Goal: Transaction & Acquisition: Subscribe to service/newsletter

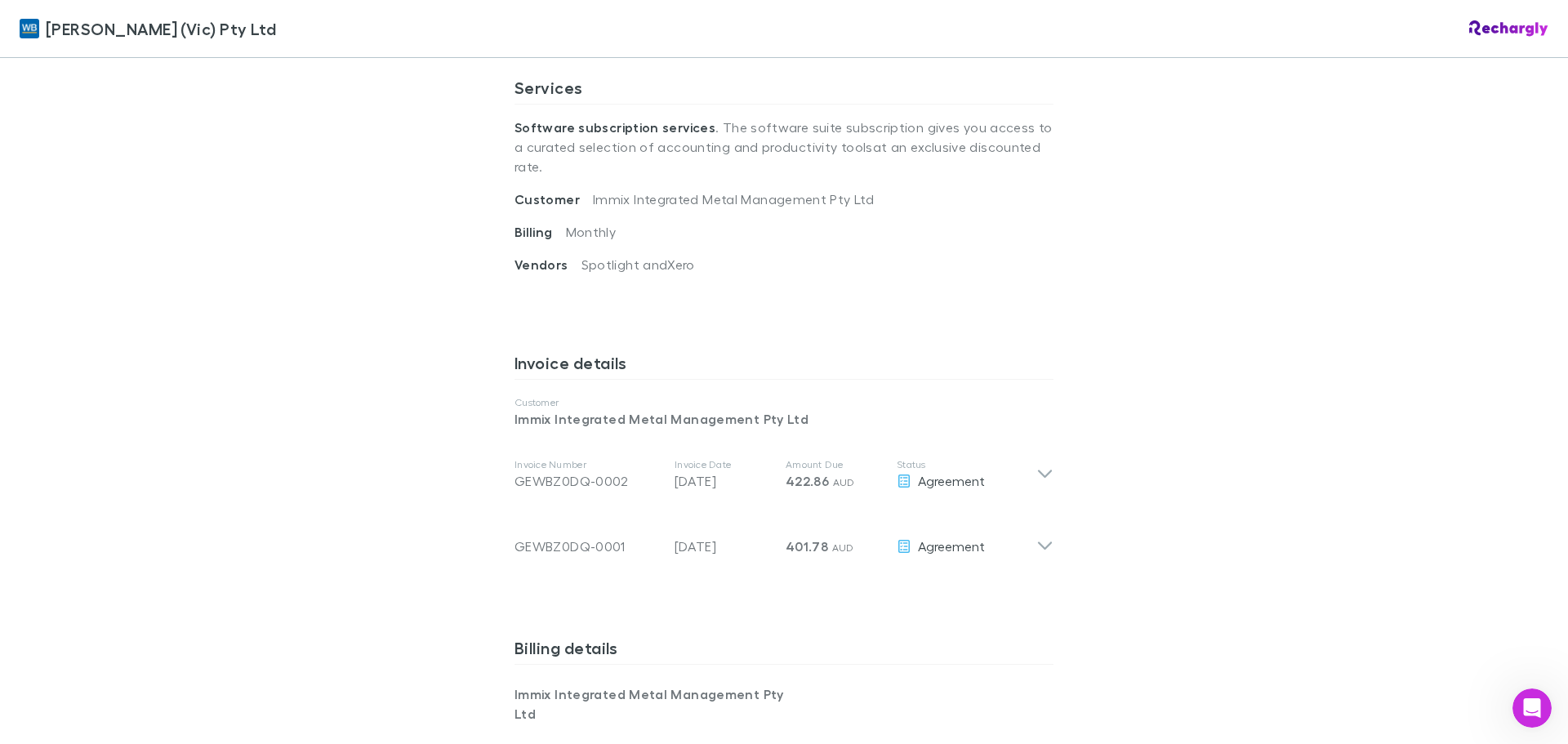
scroll to position [926, 0]
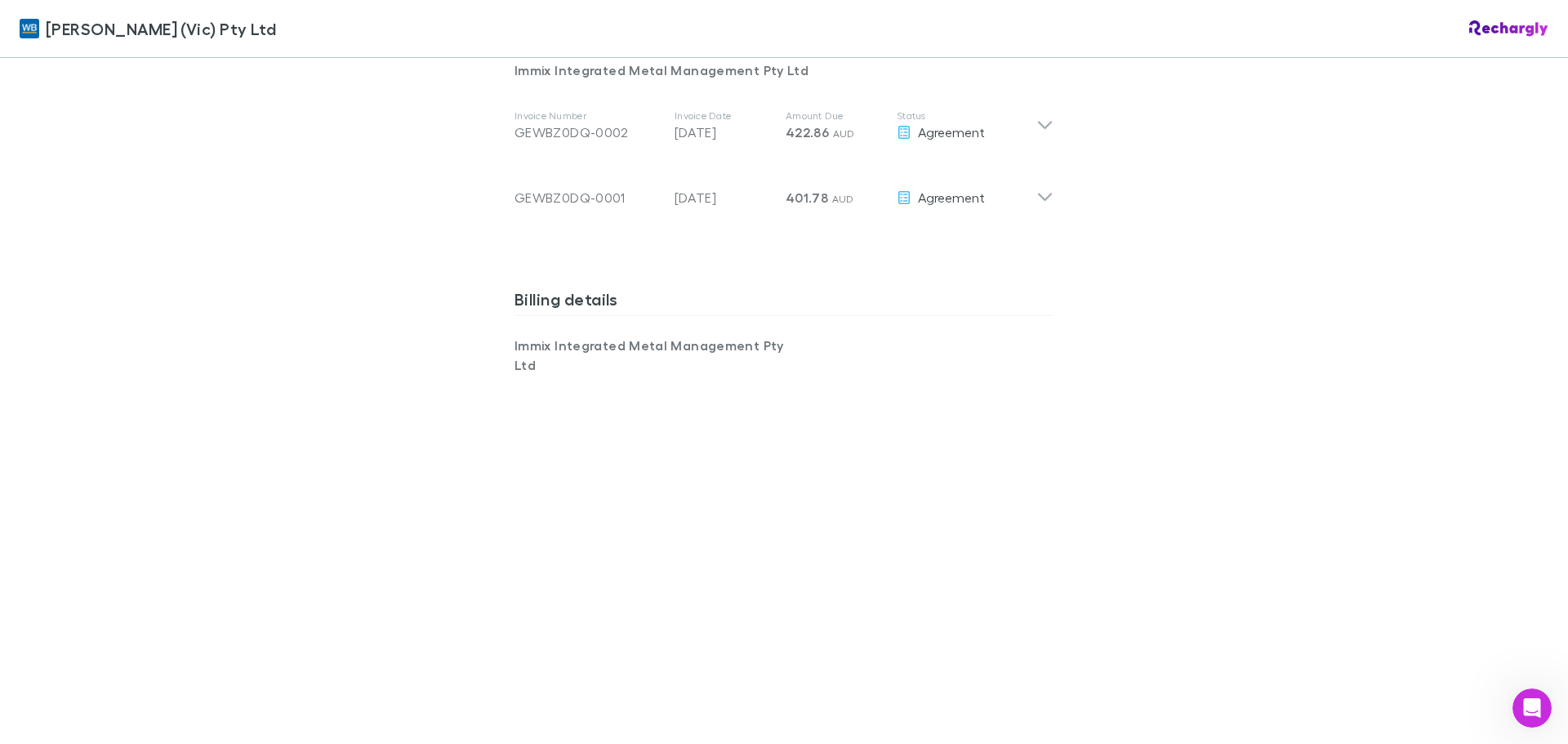
click at [1196, 684] on div "[PERSON_NAME] (Vic) Pty Ltd [PERSON_NAME] (Vic) Pty Ltd Software subscriptions …" at bounding box center [784, 372] width 1568 height 744
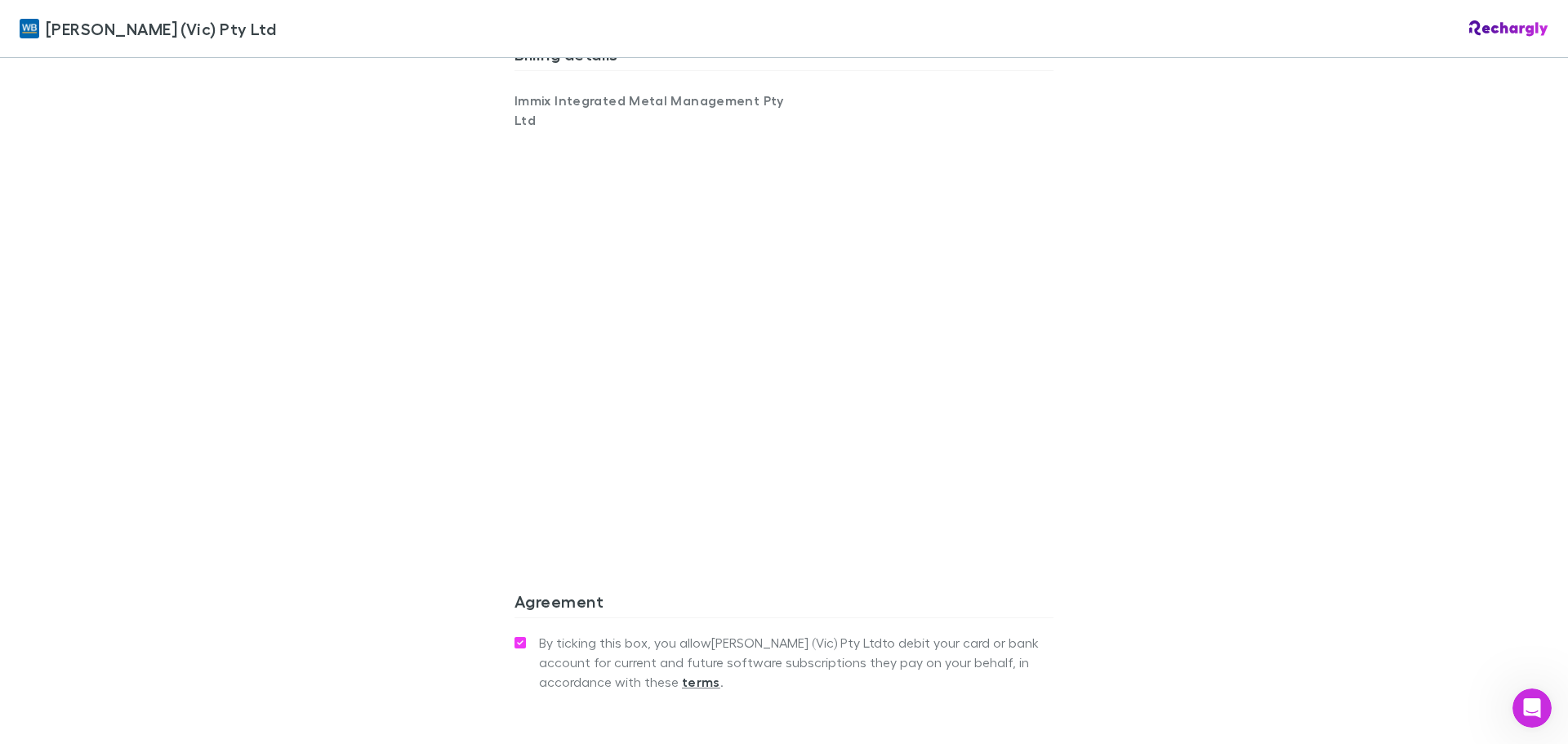
scroll to position [1335, 0]
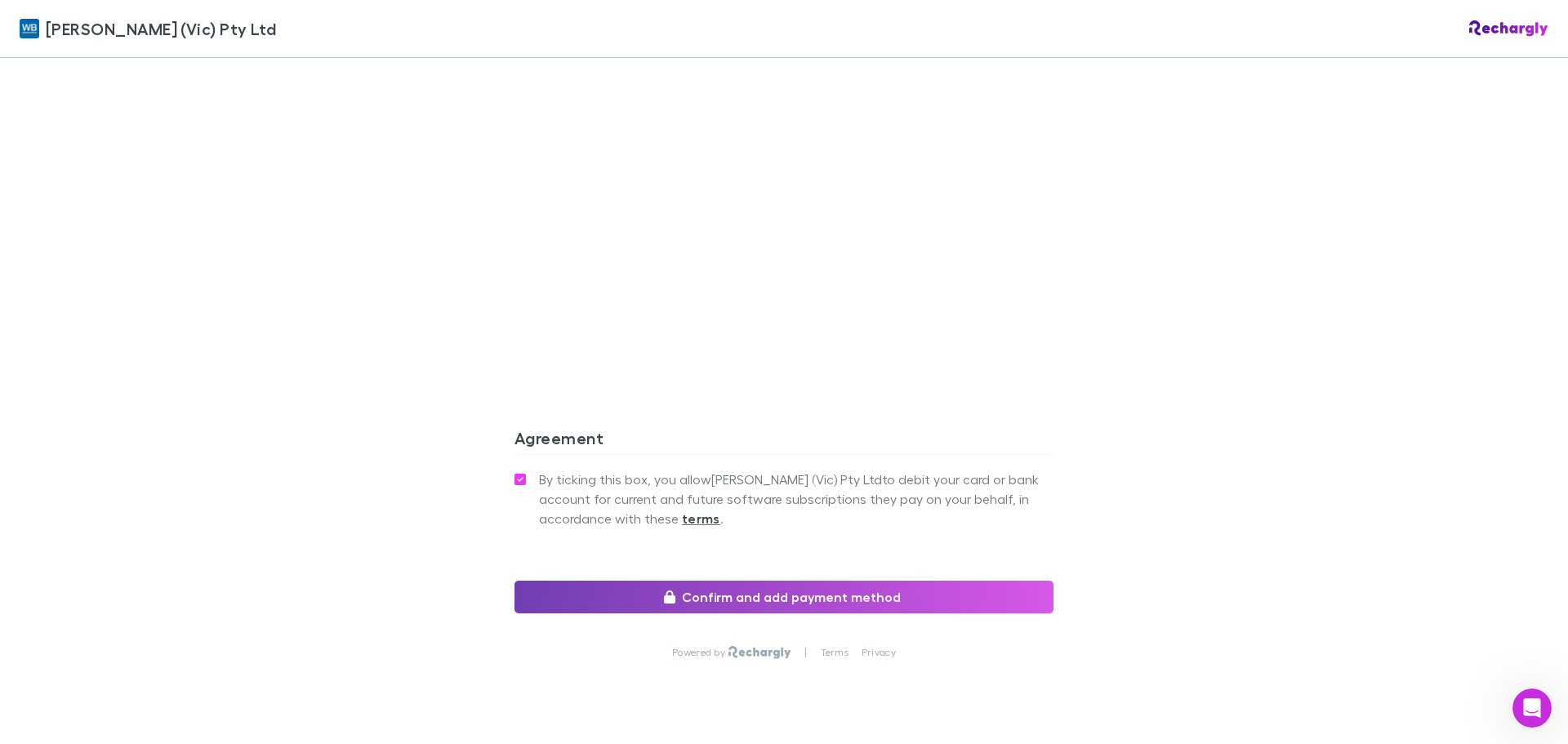
click at [837, 581] on button "Confirm and add payment method" at bounding box center [784, 597] width 539 height 32
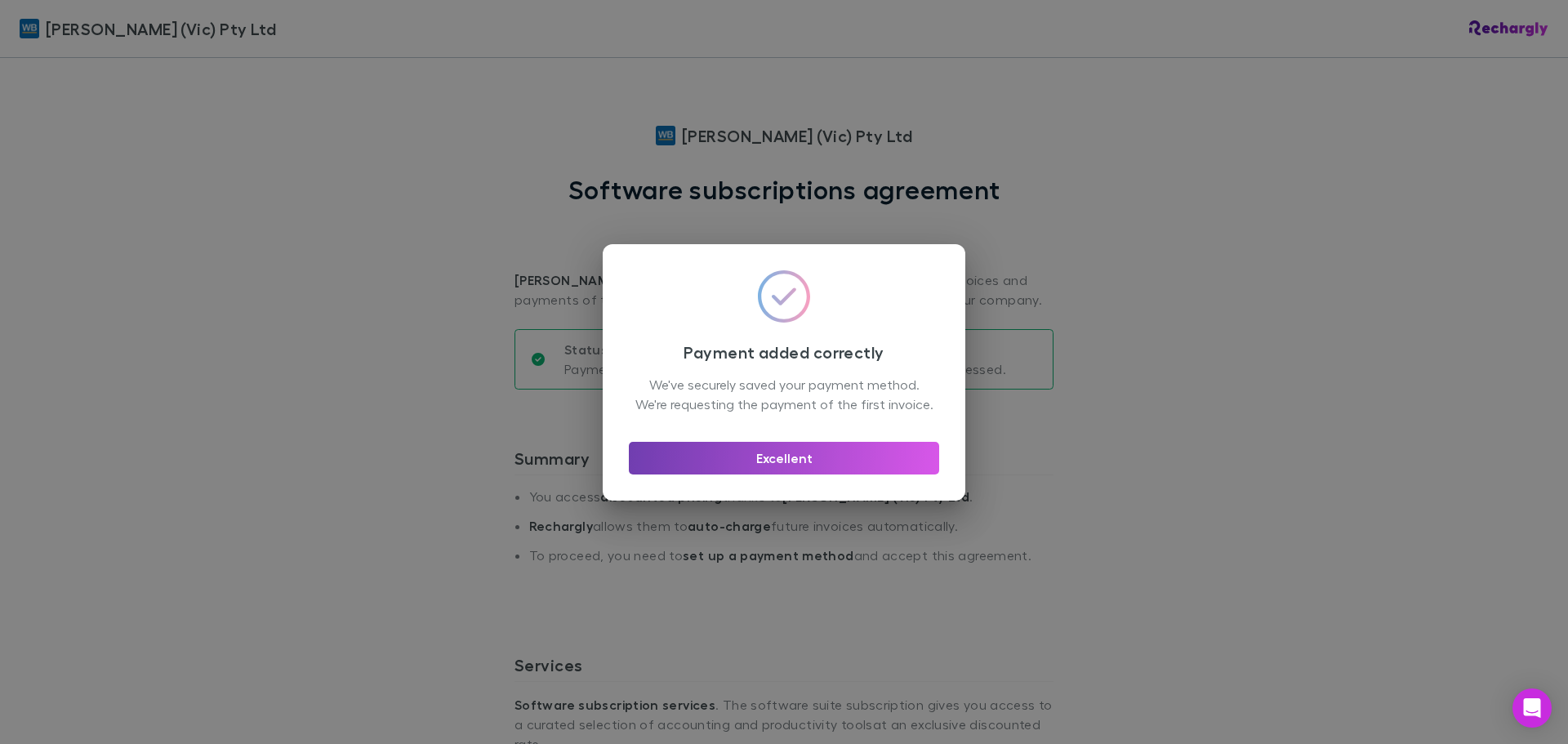
click at [792, 473] on button "Excellent" at bounding box center [784, 457] width 311 height 32
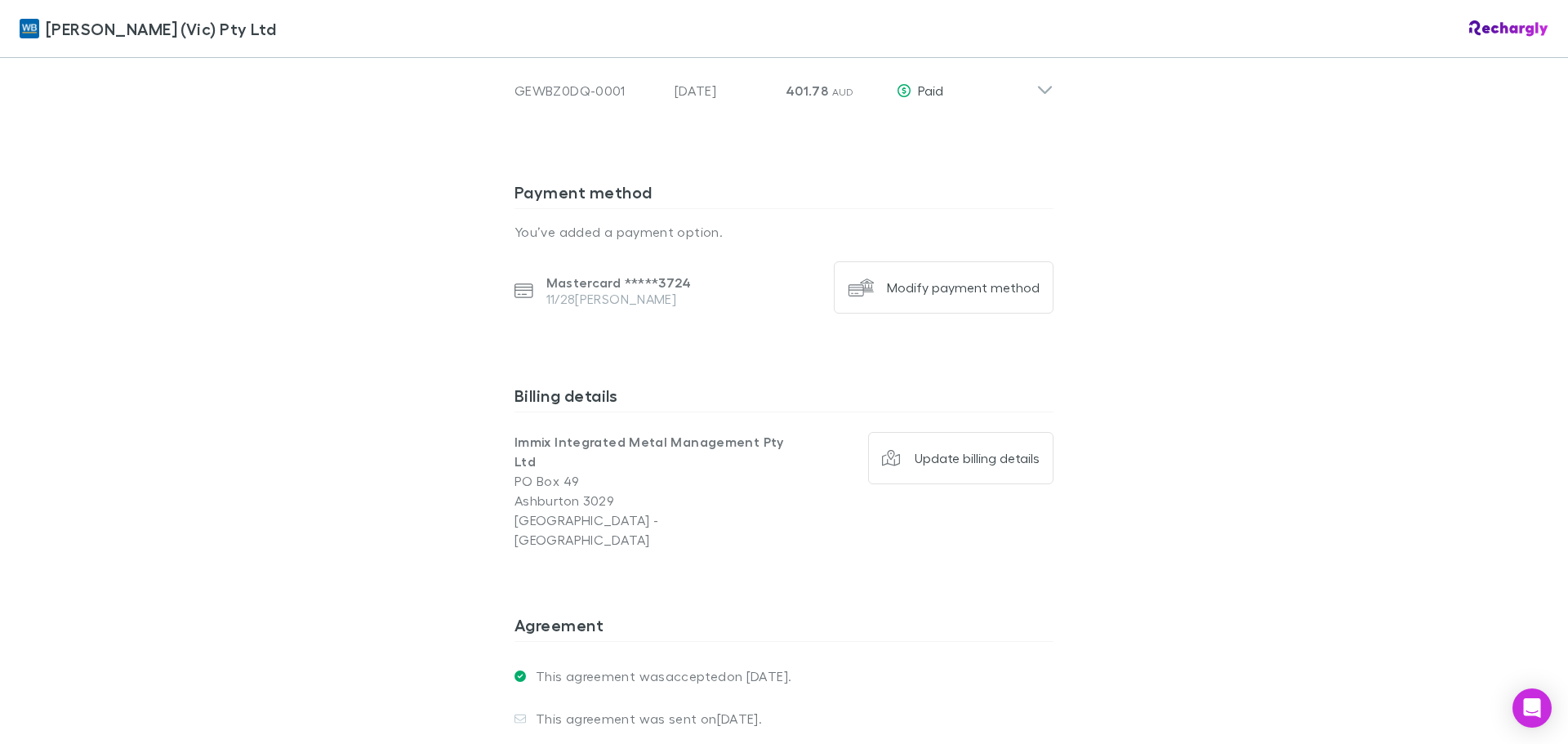
scroll to position [1062, 0]
